Goal: Task Accomplishment & Management: Manage account settings

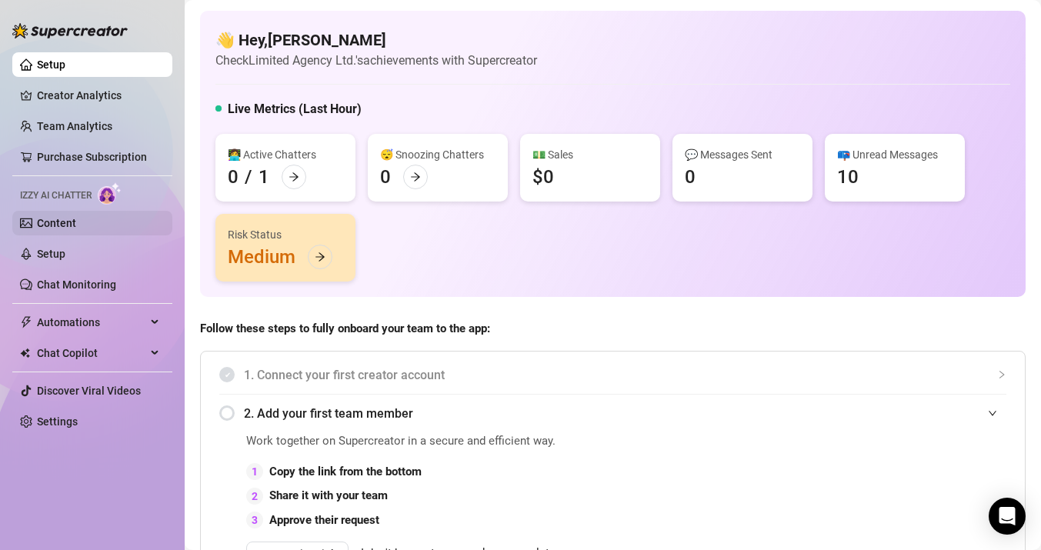
click at [76, 217] on link "Content" at bounding box center [56, 223] width 39 height 12
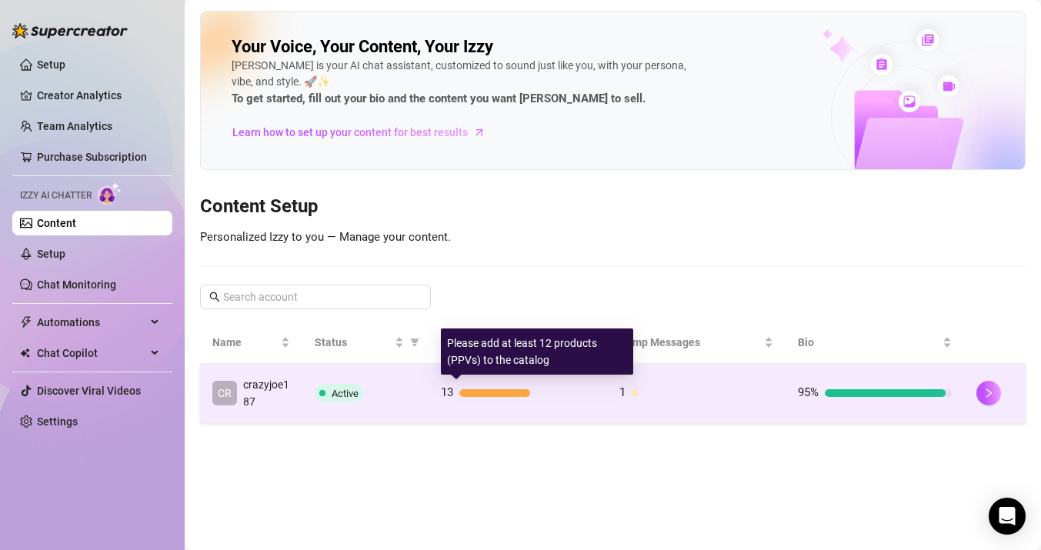
click at [568, 395] on div at bounding box center [526, 393] width 135 height 8
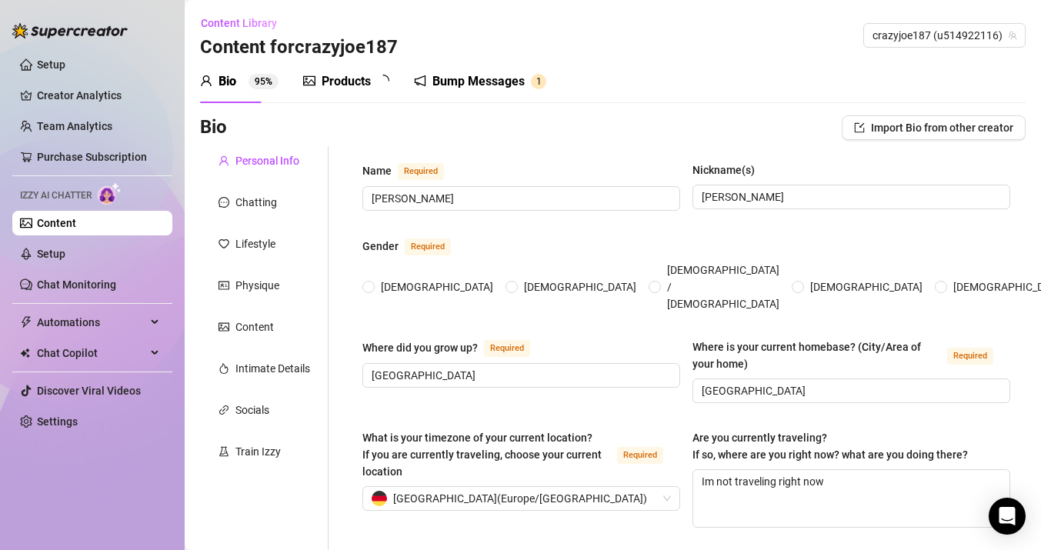
radio input "true"
type input "[DATE]"
click at [252, 210] on div "Chatting" at bounding box center [256, 202] width 42 height 17
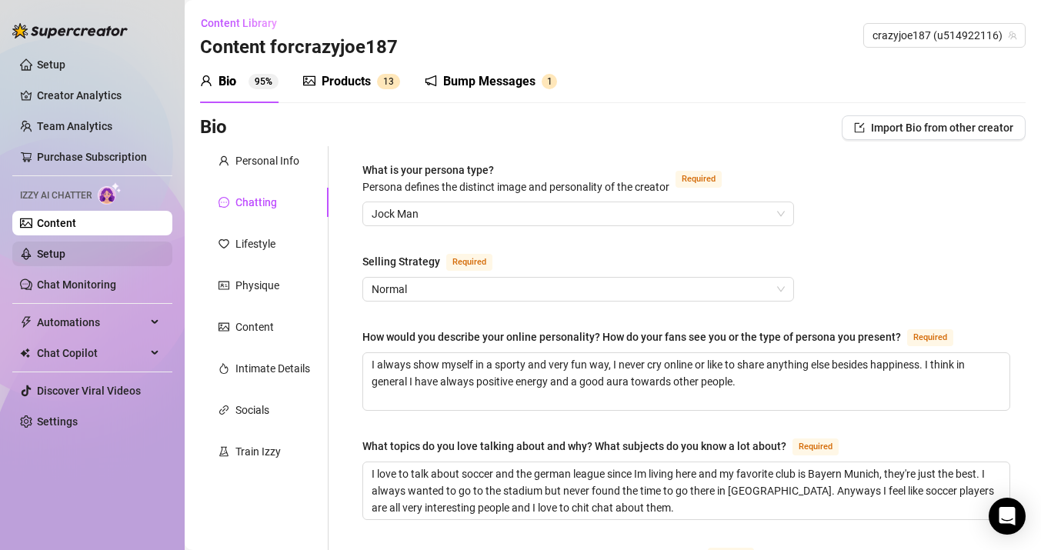
click at [42, 260] on link "Setup" at bounding box center [51, 254] width 28 height 12
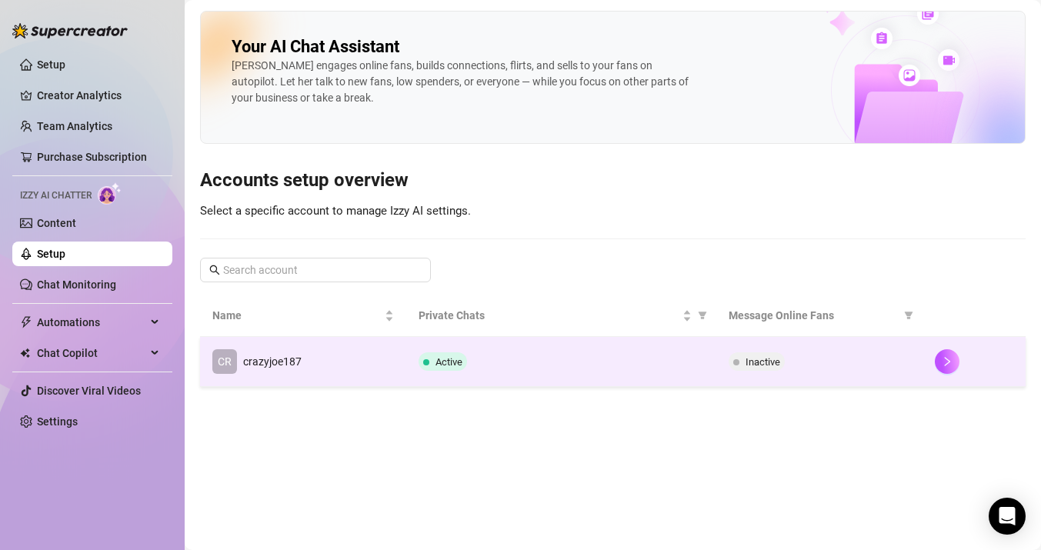
click at [825, 348] on td "Inactive" at bounding box center [819, 362] width 206 height 50
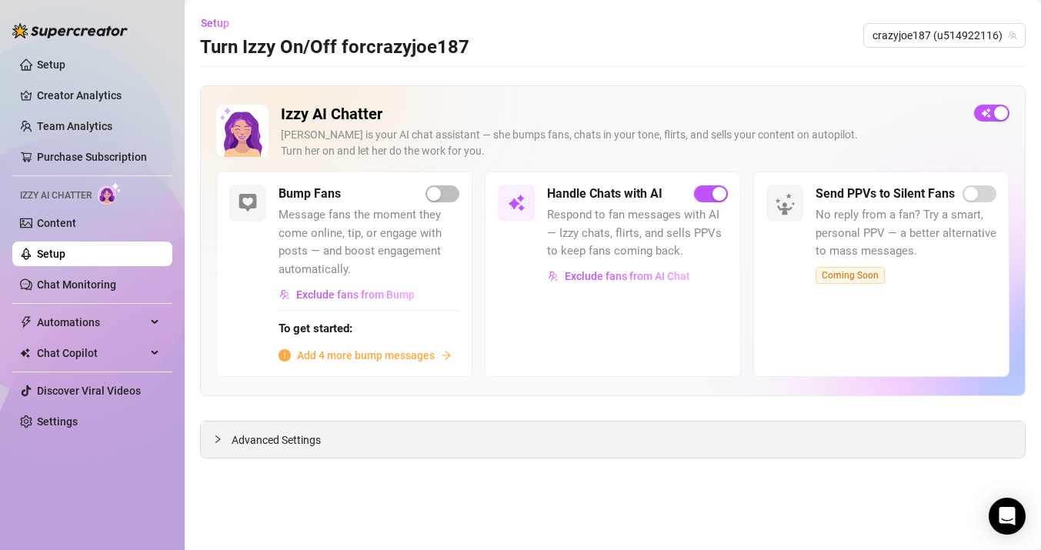
click at [243, 441] on span "Advanced Settings" at bounding box center [276, 440] width 89 height 17
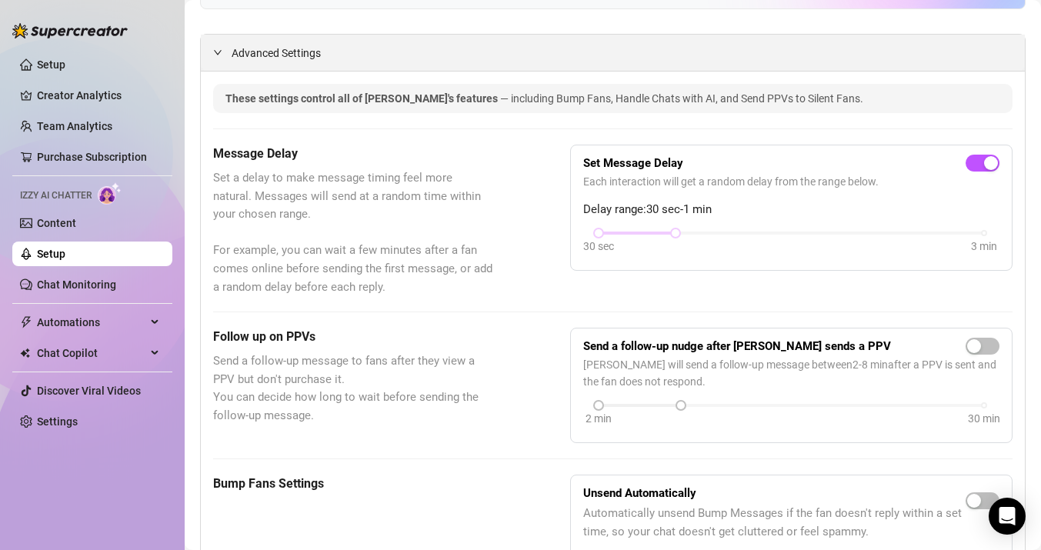
scroll to position [384, 0]
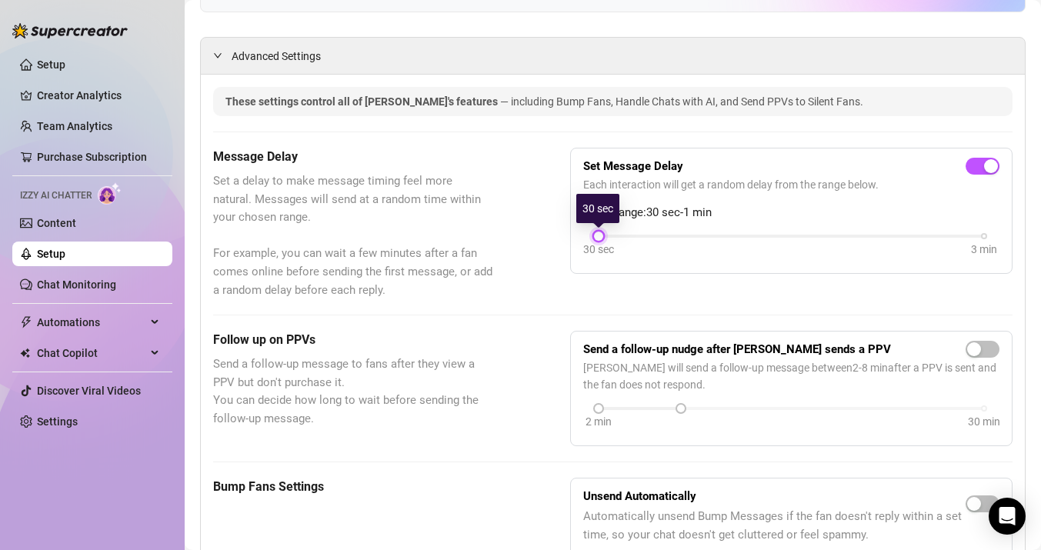
drag, startPoint x: 676, startPoint y: 234, endPoint x: 605, endPoint y: 234, distance: 71.5
click at [605, 234] on div "30 sec 3 min" at bounding box center [790, 235] width 385 height 6
click at [562, 277] on div "Message Delay Set a delay to make message timing feel more natural. Messages wi…" at bounding box center [612, 224] width 799 height 152
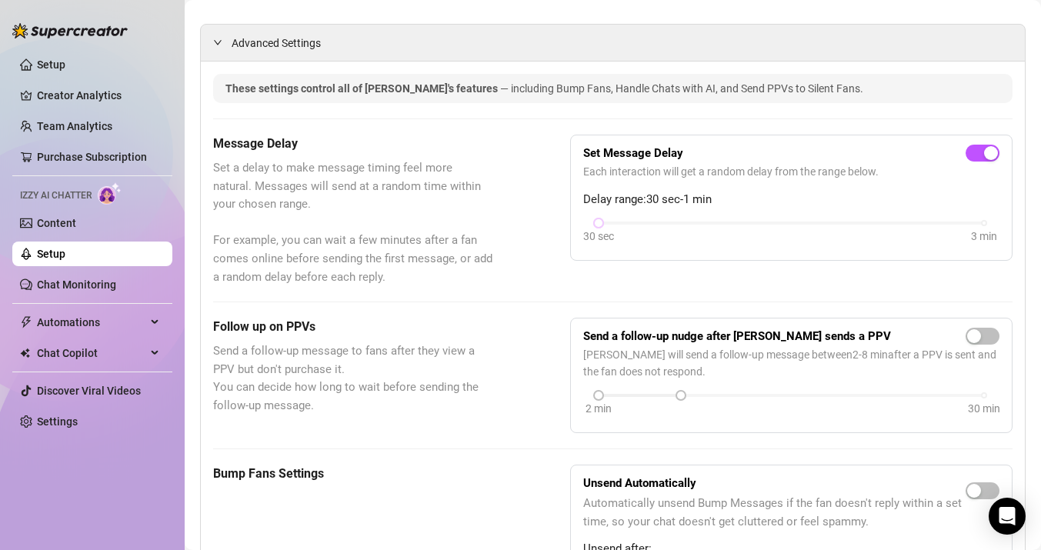
click at [528, 281] on div "Message Delay Set a delay to make message timing feel more natural. Messages wi…" at bounding box center [612, 211] width 799 height 152
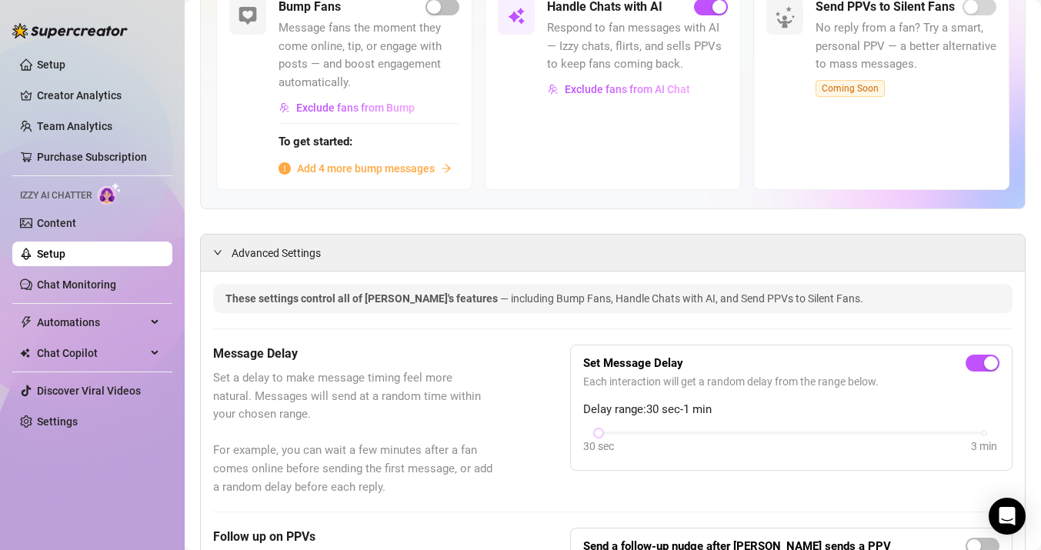
scroll to position [0, 0]
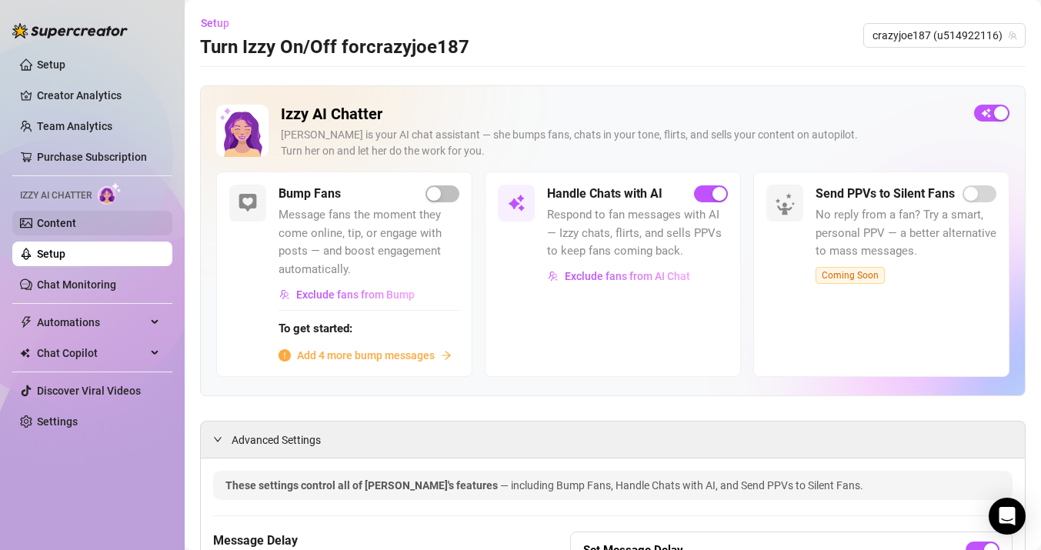
click at [76, 221] on link "Content" at bounding box center [56, 223] width 39 height 12
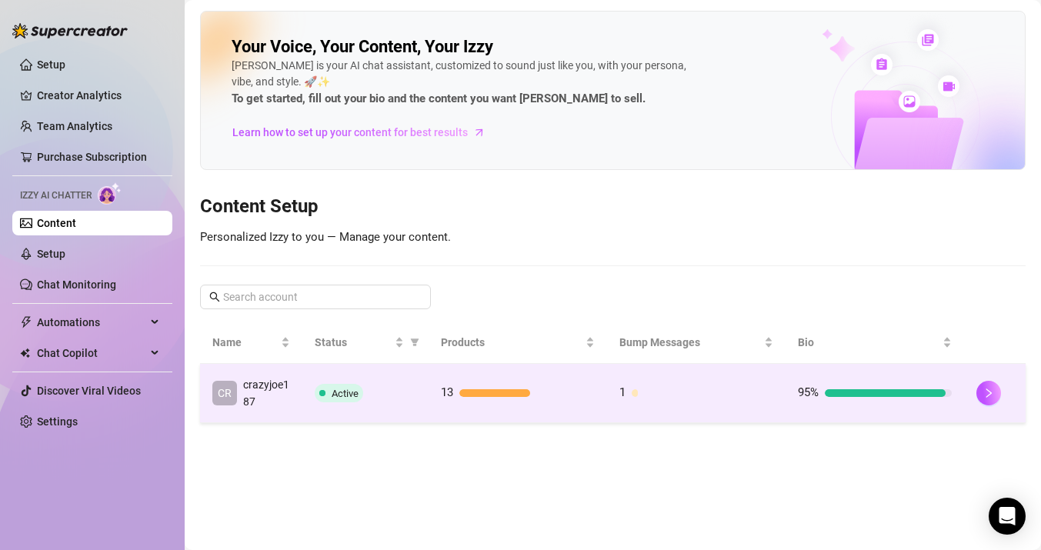
click at [702, 395] on div at bounding box center [703, 393] width 142 height 8
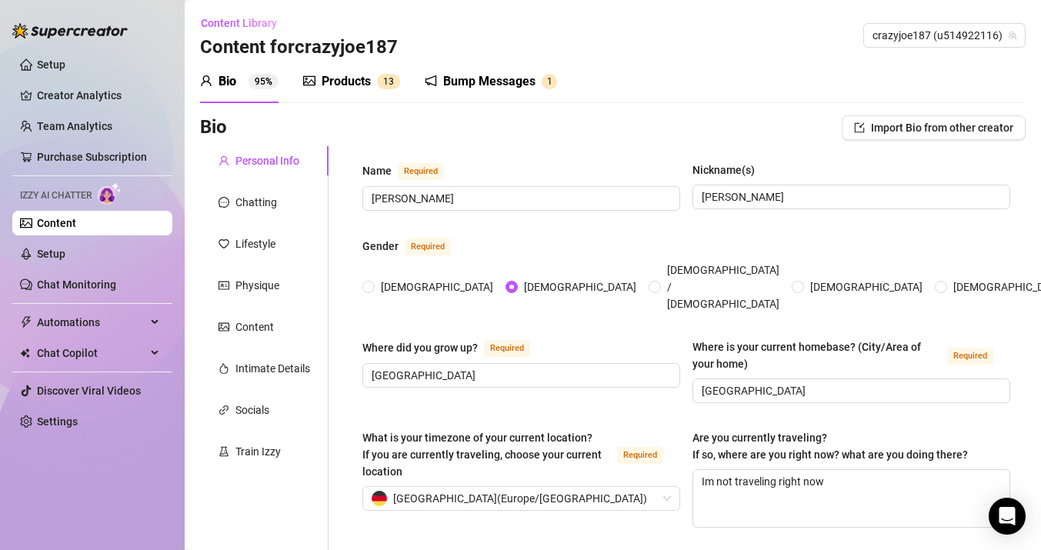
click at [271, 196] on div "Chatting" at bounding box center [256, 202] width 42 height 17
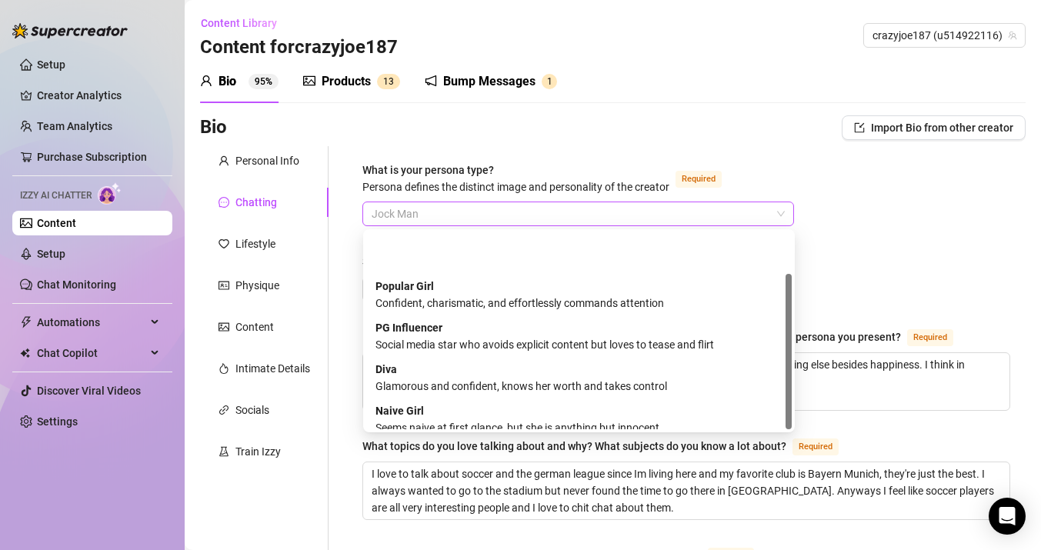
click at [409, 215] on span "Jock Man" at bounding box center [578, 213] width 413 height 23
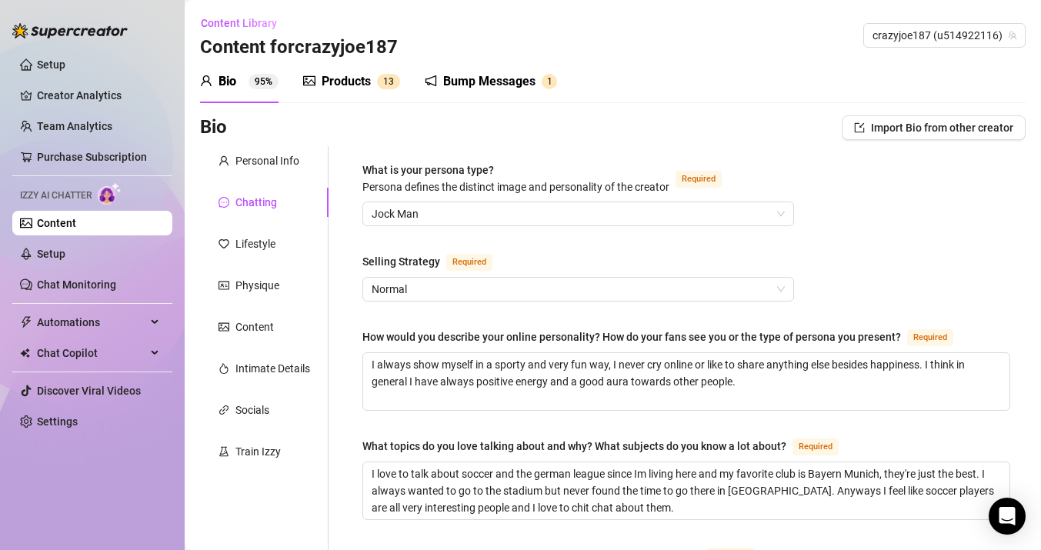
click at [350, 84] on div "Products" at bounding box center [346, 81] width 49 height 18
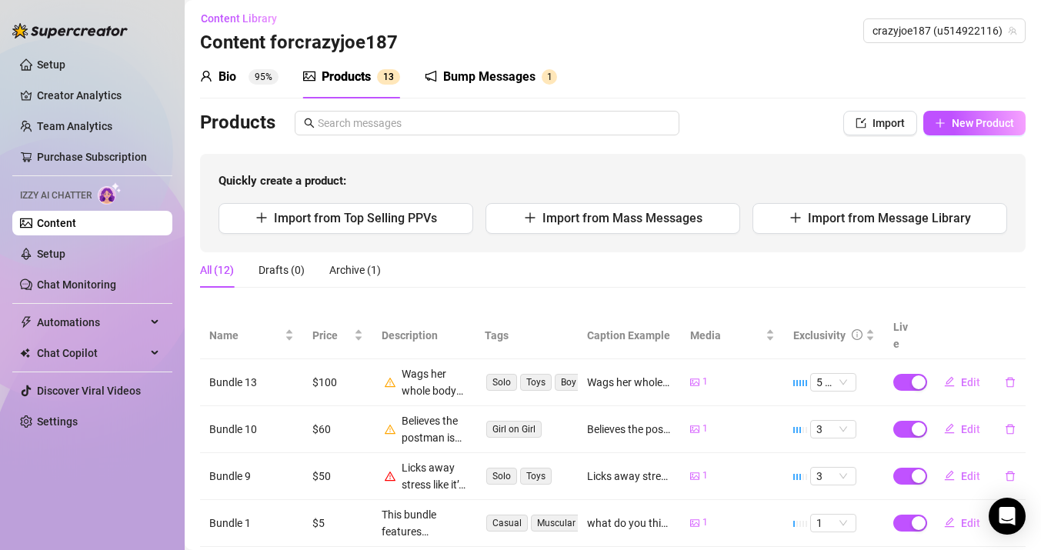
scroll to position [0, 0]
